Goal: Navigation & Orientation: Understand site structure

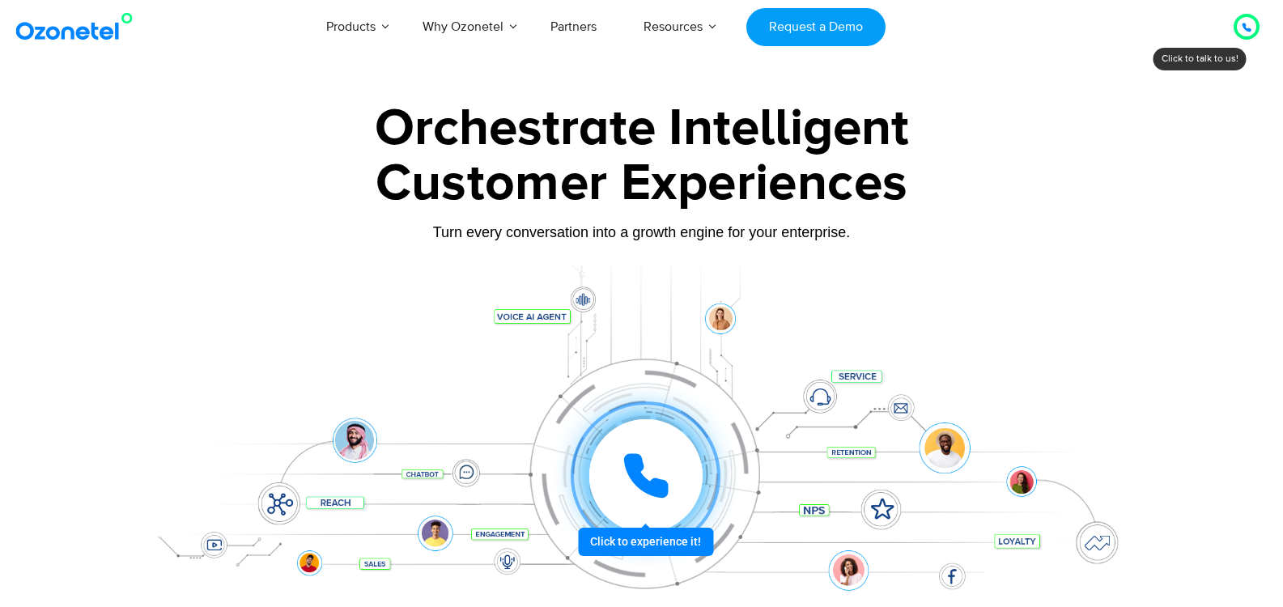
click at [1251, 30] on icon at bounding box center [1247, 27] width 8 height 8
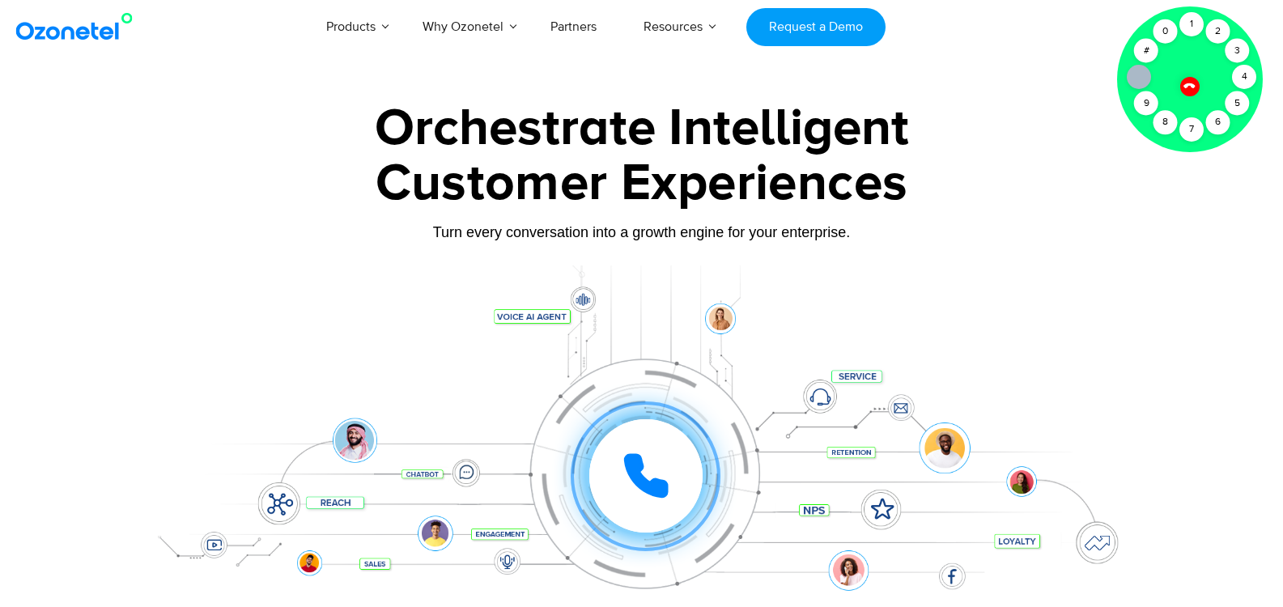
click at [1189, 86] on icon at bounding box center [1190, 86] width 14 height 14
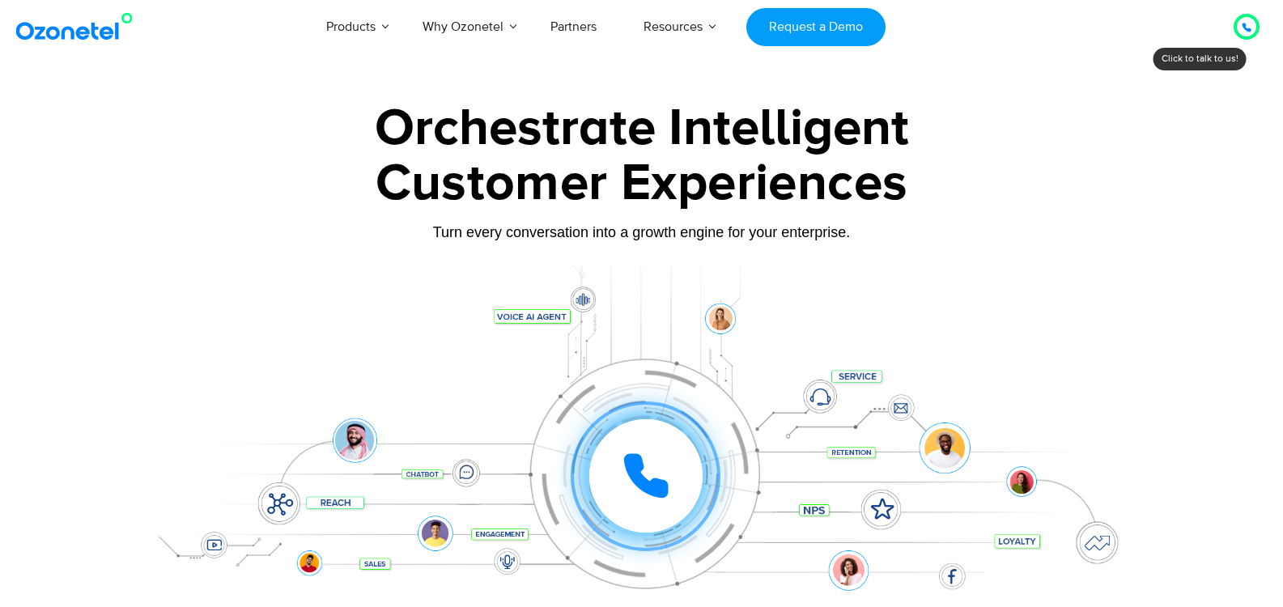
click at [1251, 22] on div at bounding box center [1247, 26] width 10 height 19
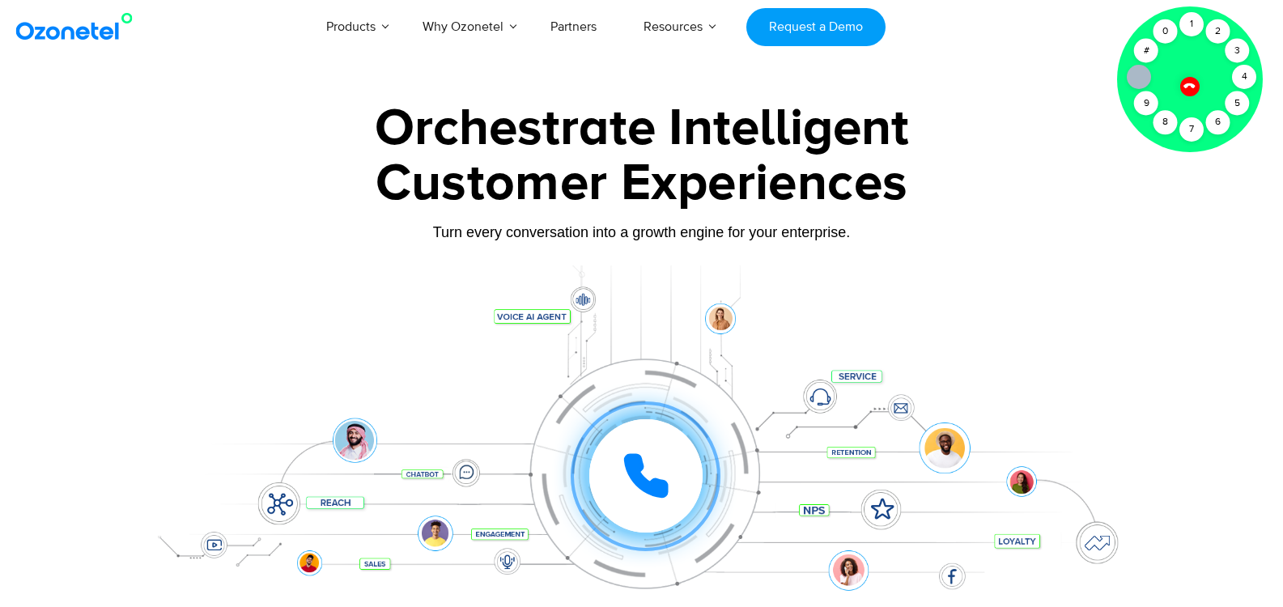
click at [1198, 83] on div at bounding box center [1190, 87] width 28 height 28
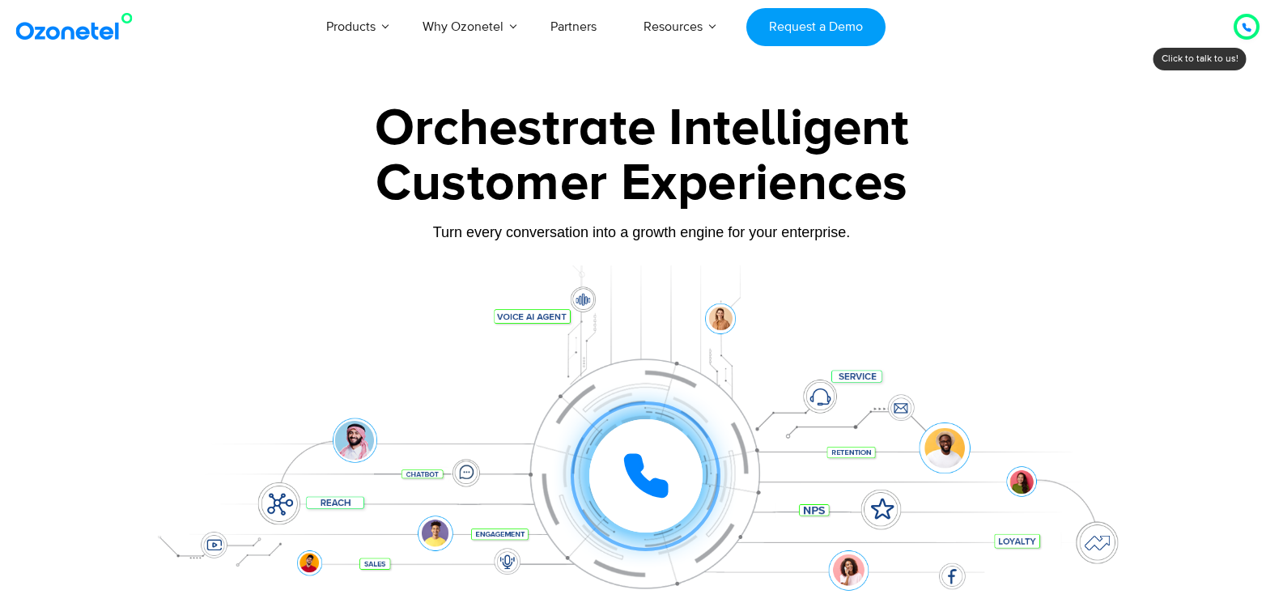
click at [1243, 23] on icon at bounding box center [1247, 28] width 10 height 10
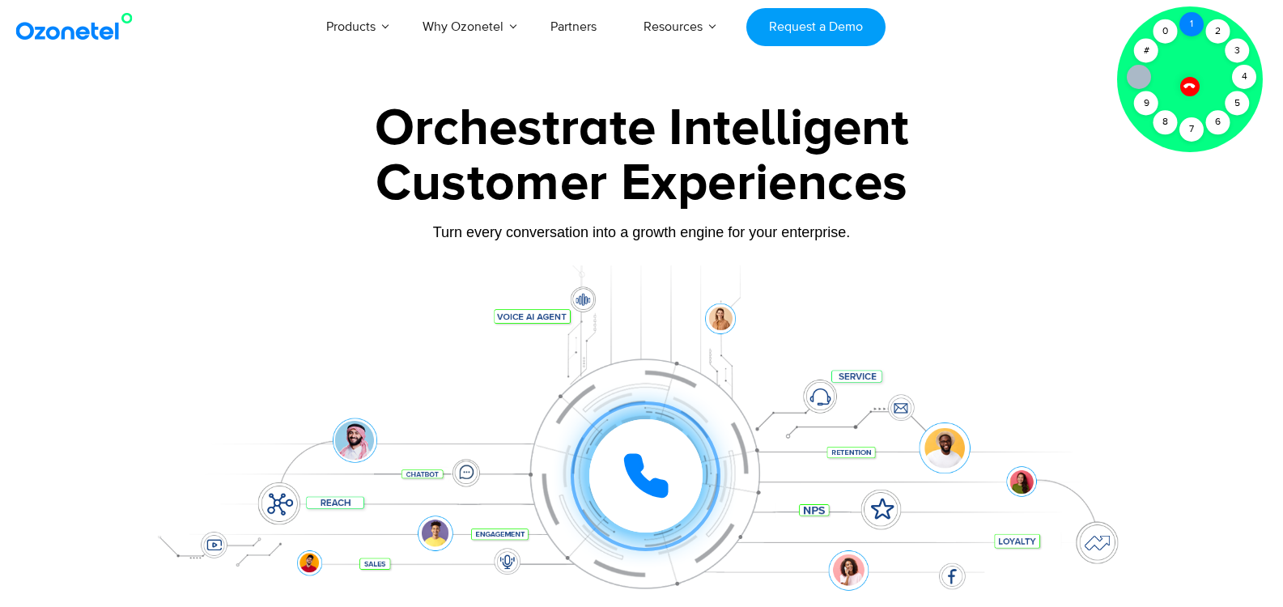
click at [1197, 19] on div "1" at bounding box center [1191, 24] width 24 height 24
click at [1190, 84] on icon at bounding box center [1189, 85] width 11 height 11
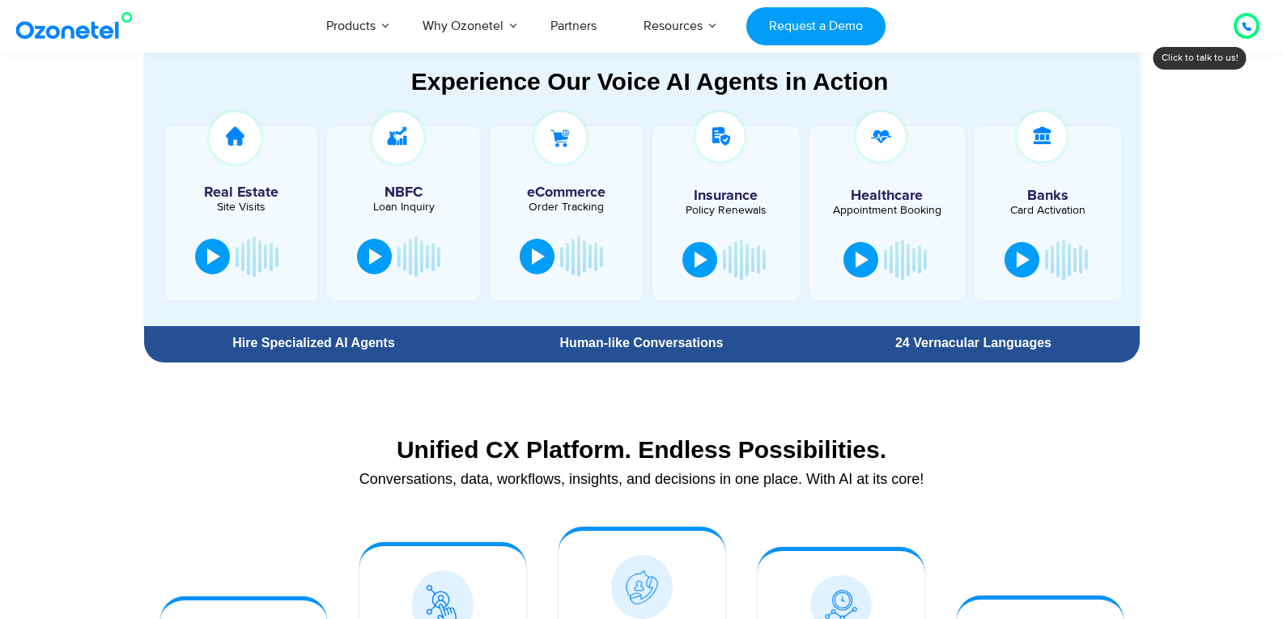
scroll to position [801, 0]
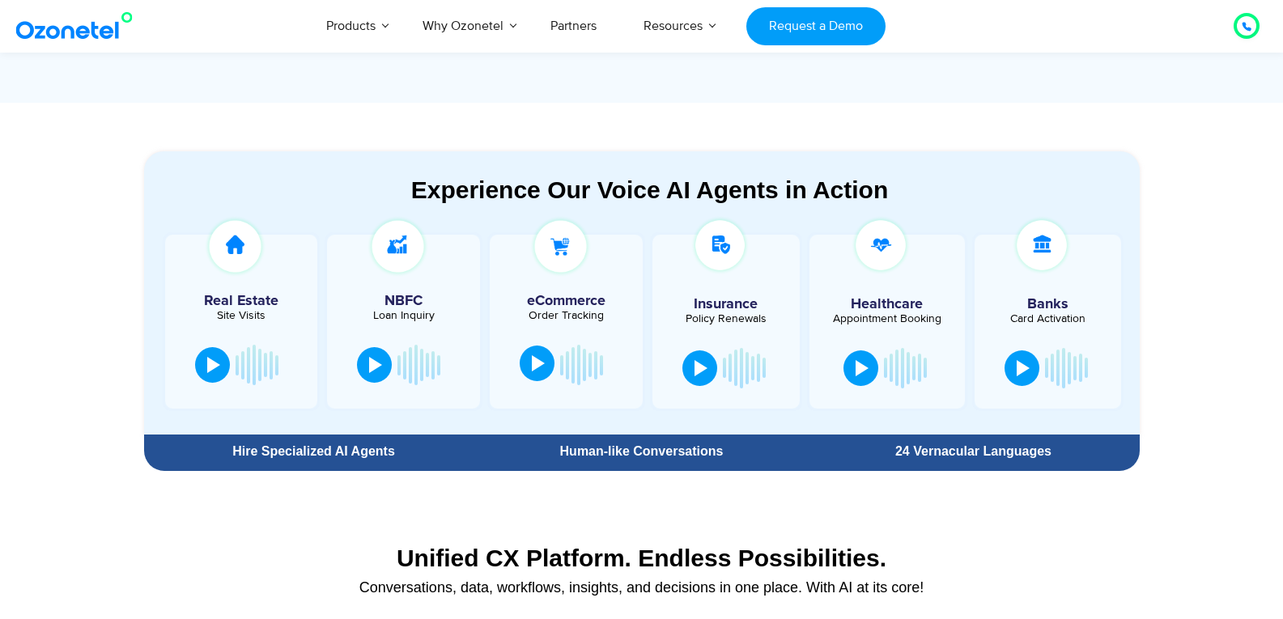
click at [532, 351] on button at bounding box center [537, 364] width 35 height 36
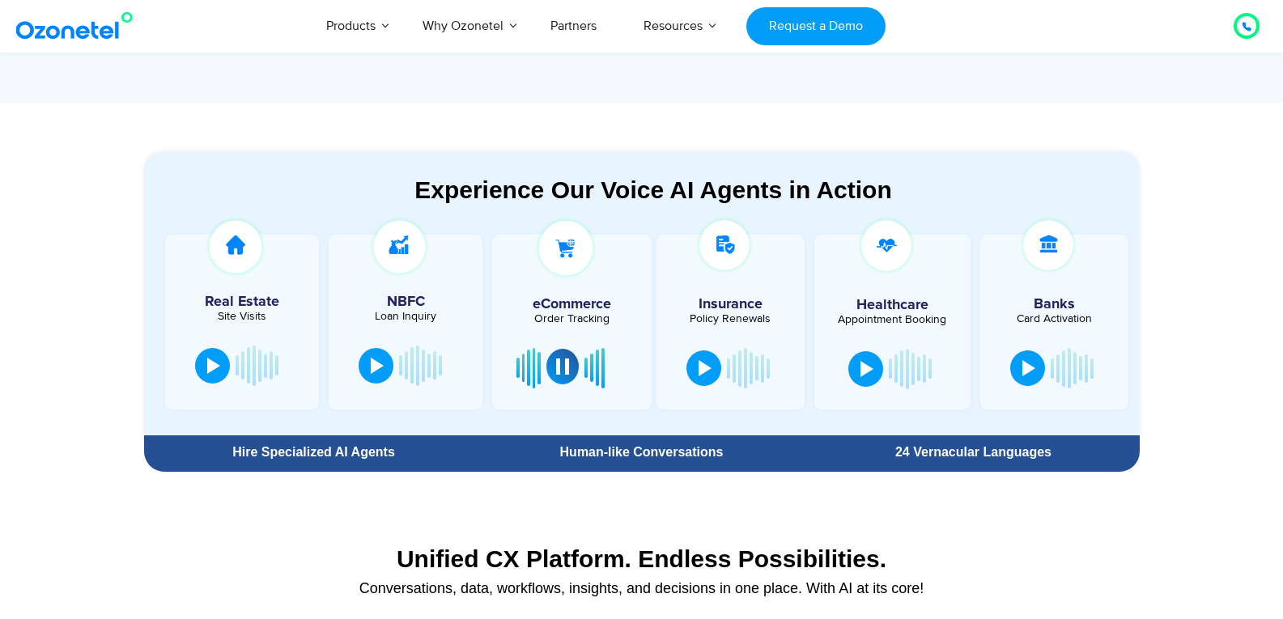
click at [556, 364] on div at bounding box center [562, 367] width 13 height 16
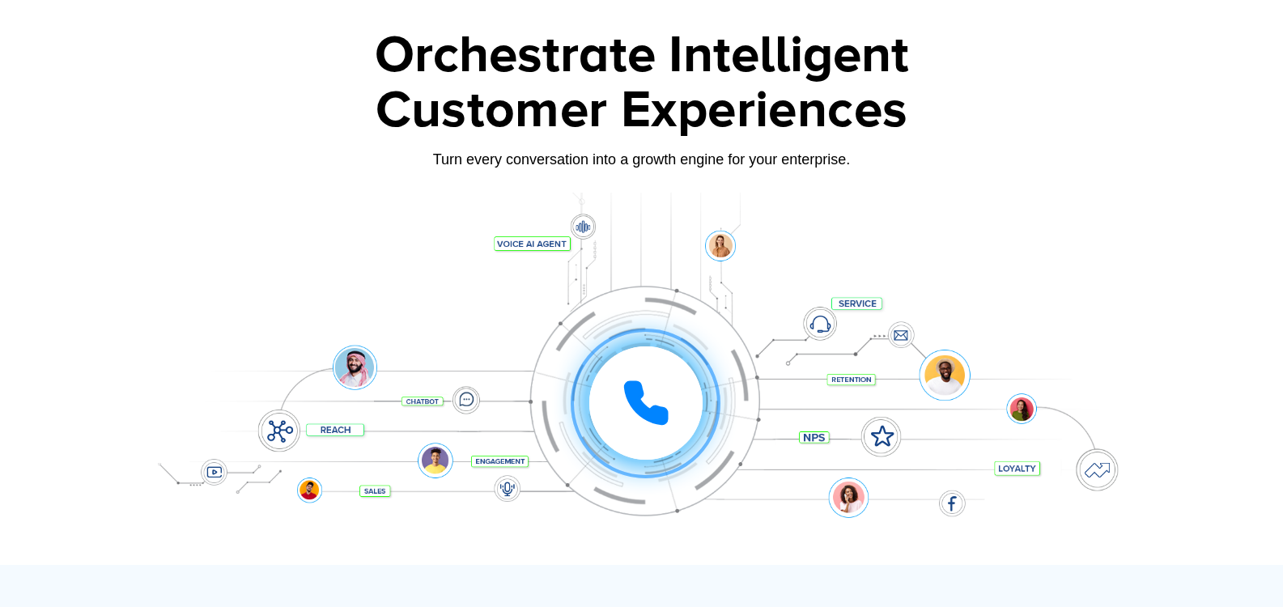
scroll to position [0, 0]
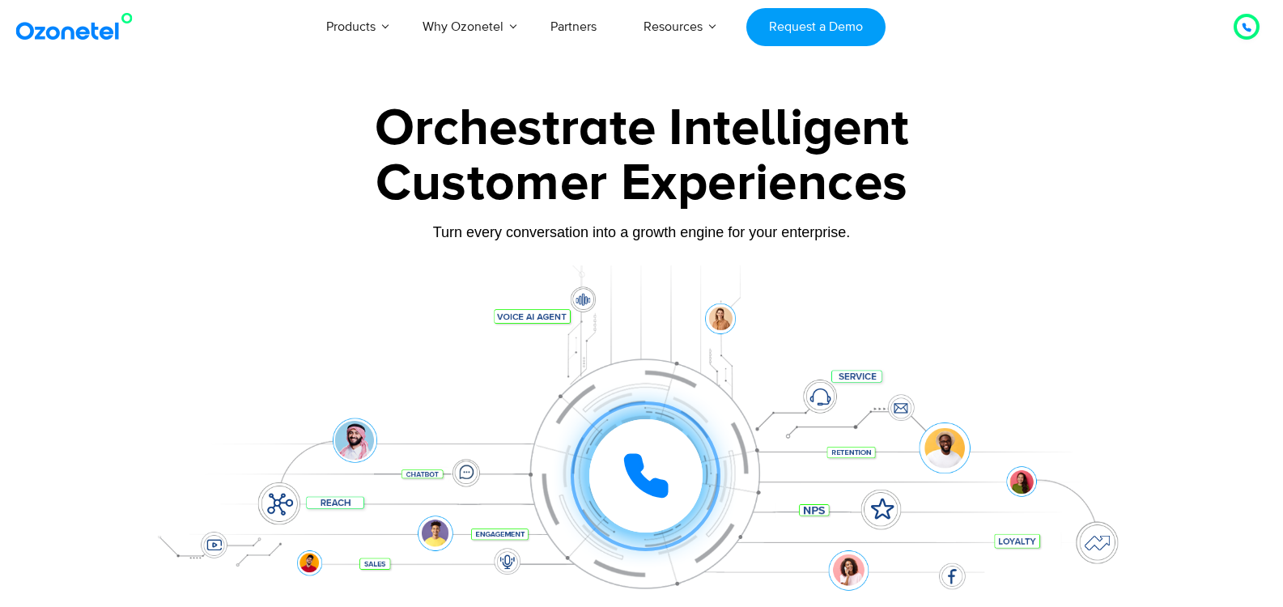
click at [1239, 19] on div at bounding box center [1247, 27] width 26 height 26
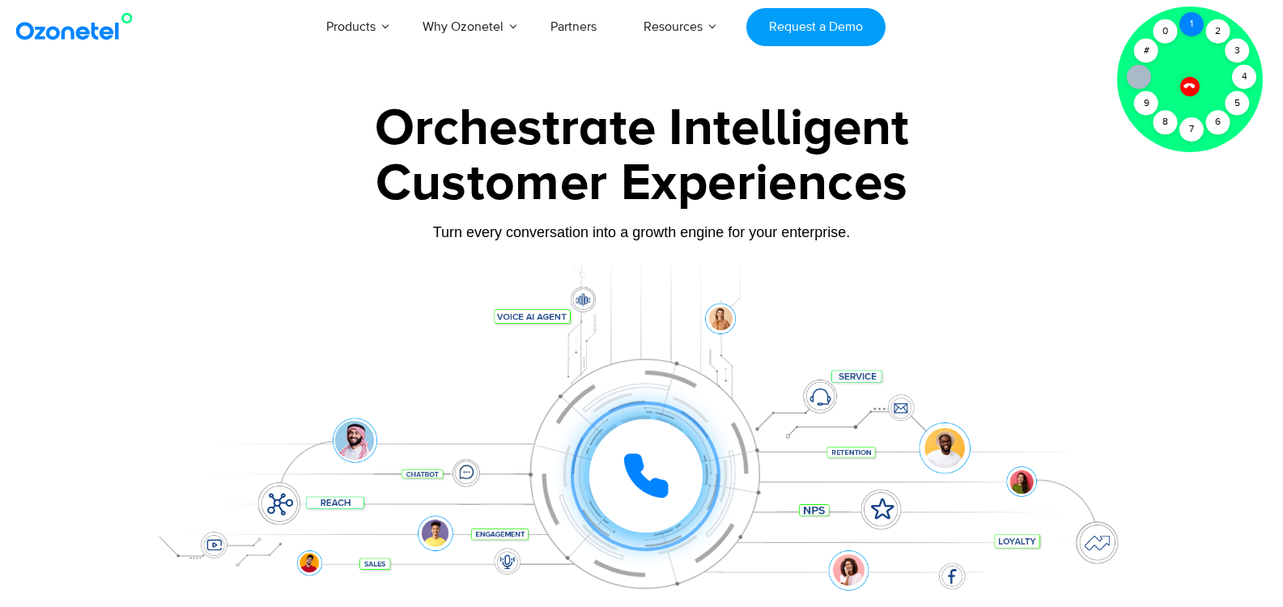
click at [1192, 21] on div "1" at bounding box center [1191, 24] width 24 height 24
click at [1196, 25] on div "1" at bounding box center [1191, 24] width 24 height 24
click at [1186, 83] on icon at bounding box center [1190, 86] width 14 height 14
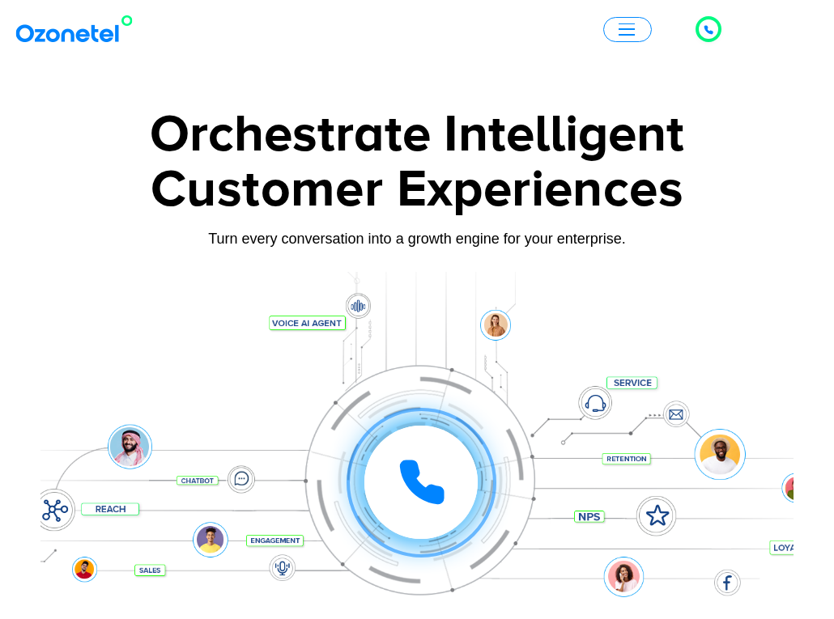
click at [715, 33] on div at bounding box center [708, 28] width 19 height 19
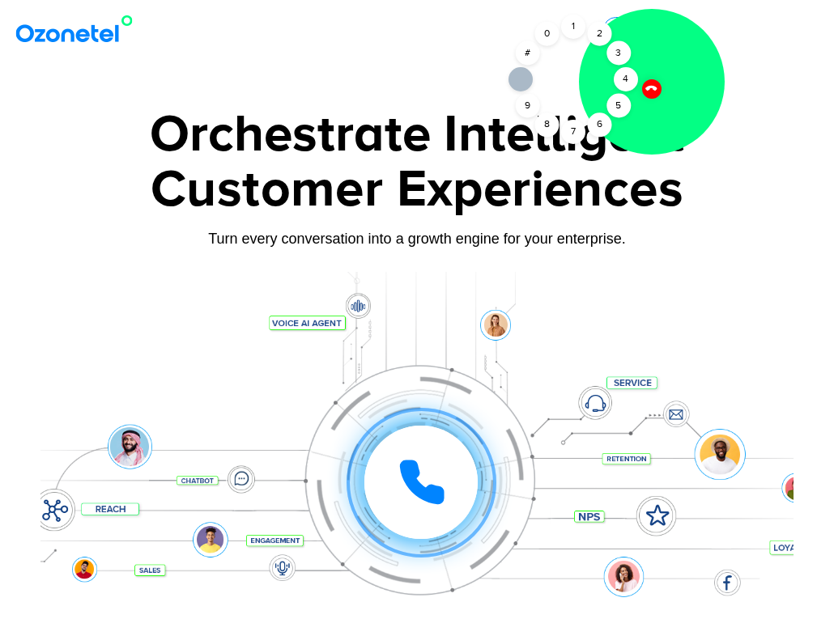
click at [653, 90] on icon at bounding box center [651, 88] width 14 height 14
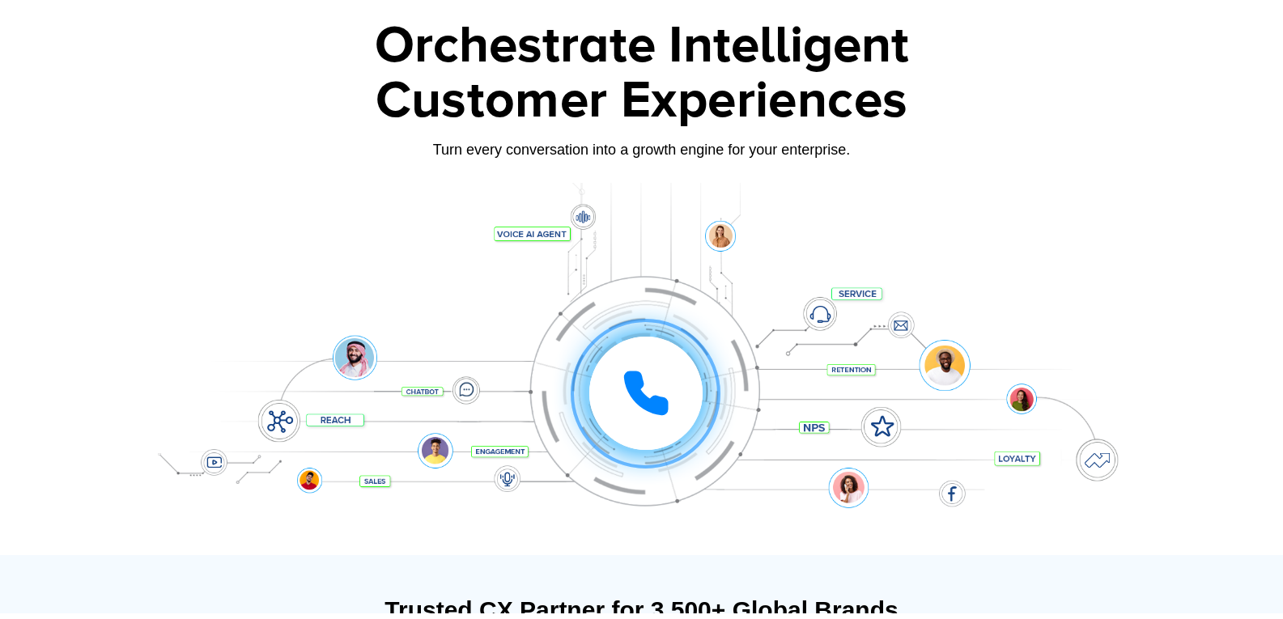
scroll to position [155, 0]
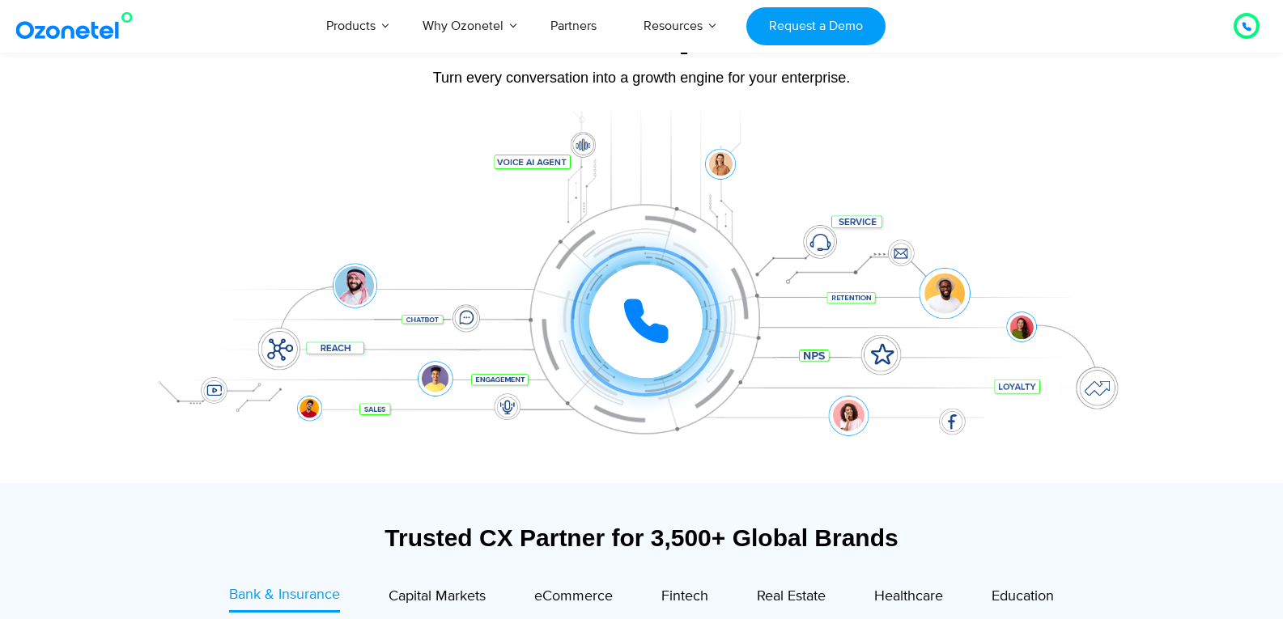
click at [633, 331] on icon at bounding box center [646, 321] width 49 height 49
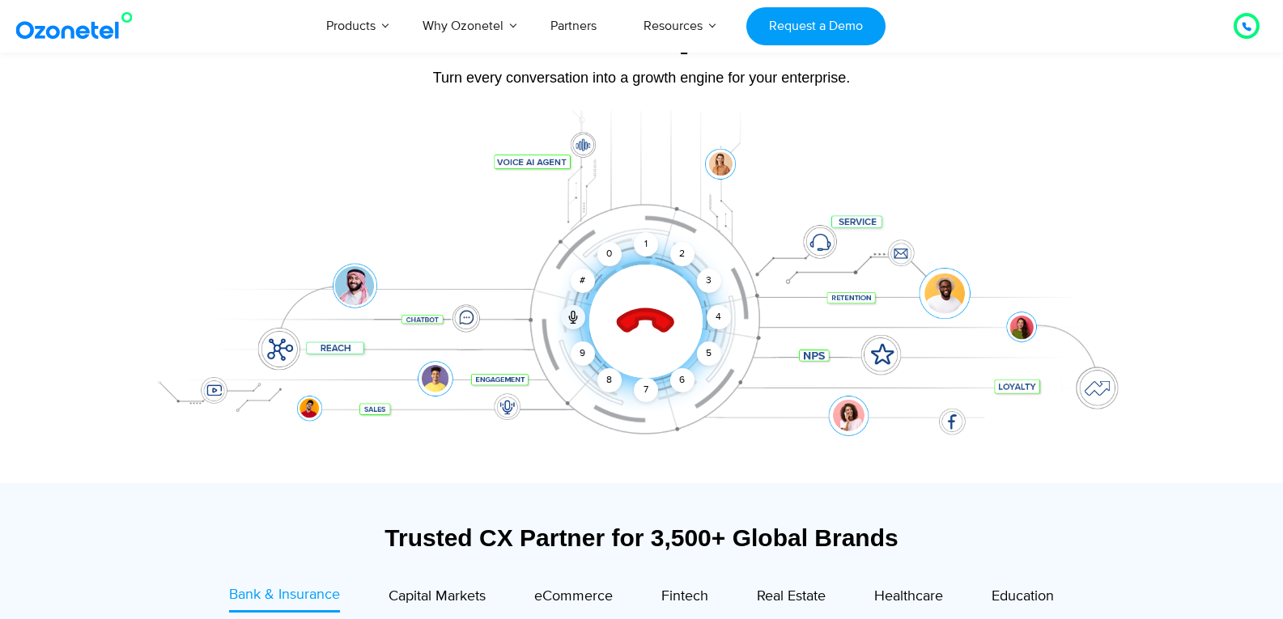
click at [633, 331] on icon at bounding box center [645, 321] width 69 height 69
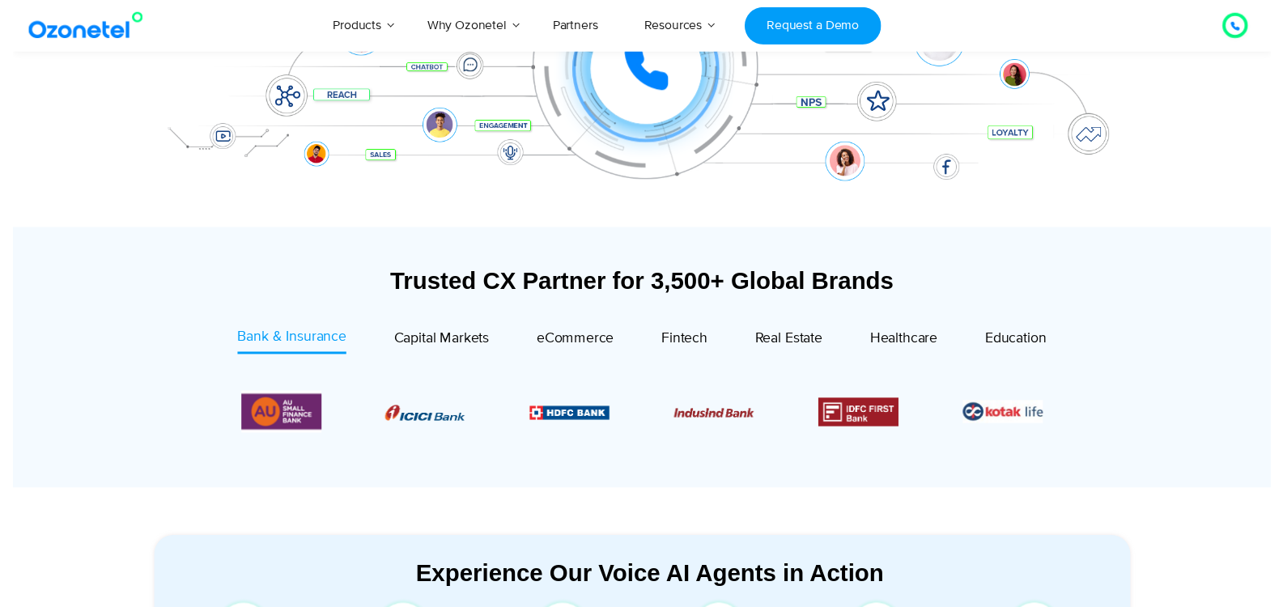
scroll to position [0, 0]
